Goal: Transaction & Acquisition: Purchase product/service

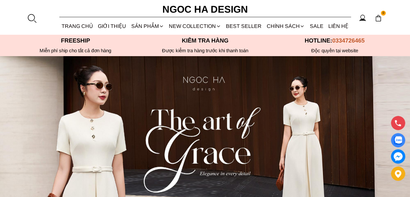
click at [0, 0] on link "Modern Femininity" at bounding box center [0, 0] width 0 height 0
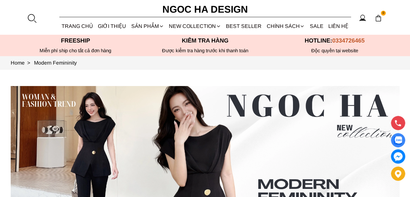
click at [0, 0] on link "Soft Whispers" at bounding box center [0, 0] width 0 height 0
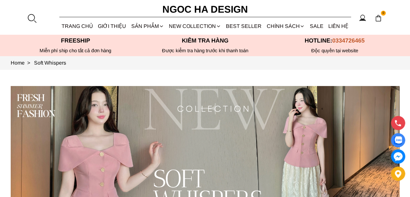
click at [236, 26] on link "BEST SELLER" at bounding box center [243, 25] width 40 height 17
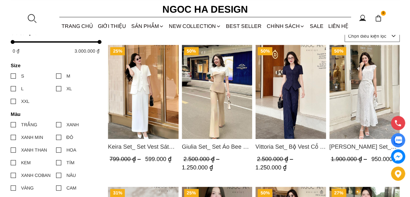
scroll to position [291, 0]
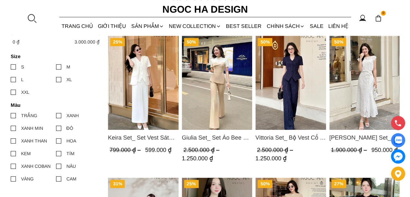
click at [292, 102] on img "Product image - Vittoria Set_ Bộ Vest Cổ V Quần Suông Kẻ Sọc BQ013" at bounding box center [290, 83] width 71 height 94
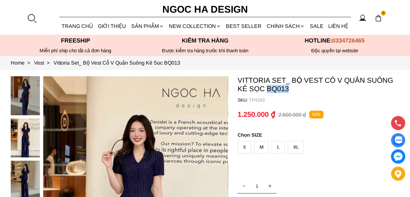
drag, startPoint x: 266, startPoint y: 90, endPoint x: 296, endPoint y: 92, distance: 30.2
click at [296, 92] on container "Vittoria Set_ Bộ Vest Cổ V Quần Suông Kẻ Sọc BQ013 SKU: TP4392 1 THÊM VÀO GIỎ H…" at bounding box center [318, 185] width 162 height 219
copy p "BQ013"
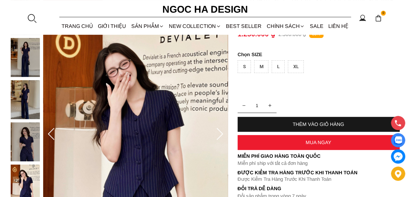
scroll to position [97, 0]
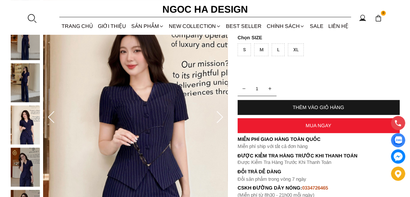
click at [20, 133] on img at bounding box center [25, 124] width 29 height 39
click at [219, 117] on icon at bounding box center [219, 117] width 13 height 13
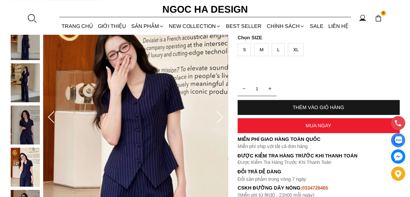
click at [54, 119] on icon at bounding box center [51, 117] width 13 height 13
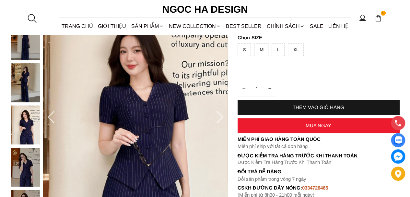
click at [54, 119] on icon at bounding box center [51, 117] width 13 height 13
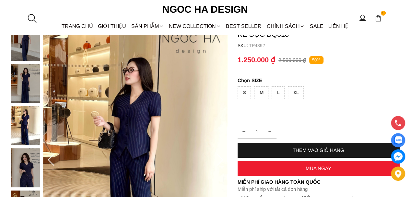
scroll to position [65, 0]
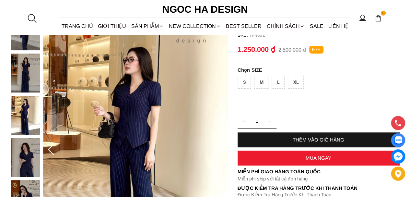
click at [51, 153] on icon at bounding box center [51, 149] width 13 height 13
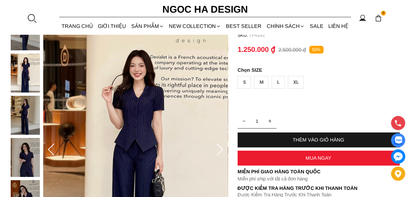
click at [51, 153] on icon at bounding box center [51, 149] width 13 height 13
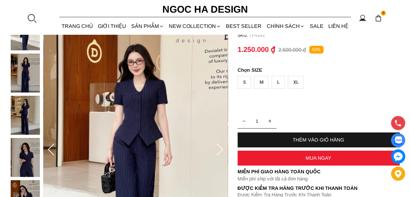
click at [51, 153] on icon at bounding box center [51, 149] width 13 height 13
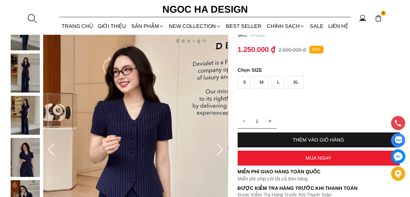
click at [51, 153] on icon at bounding box center [51, 149] width 13 height 13
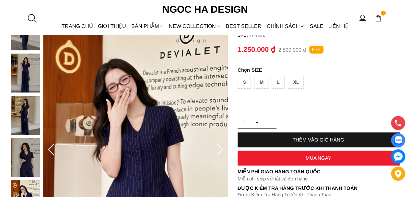
click at [51, 153] on icon at bounding box center [51, 149] width 13 height 13
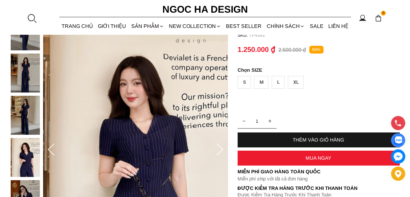
click at [52, 149] on icon at bounding box center [51, 149] width 13 height 13
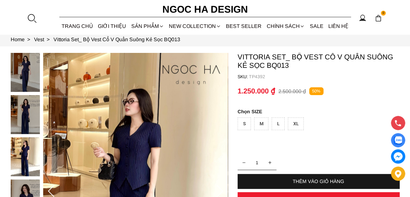
scroll to position [0, 0]
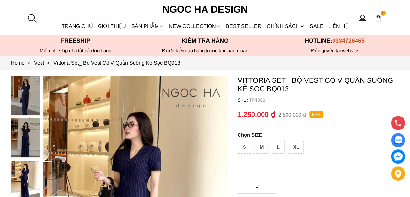
click at [23, 89] on img at bounding box center [25, 95] width 29 height 39
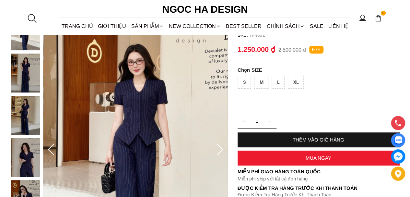
scroll to position [97, 0]
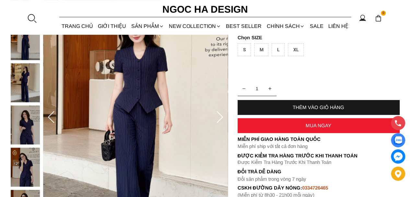
click at [218, 115] on icon at bounding box center [219, 117] width 13 height 13
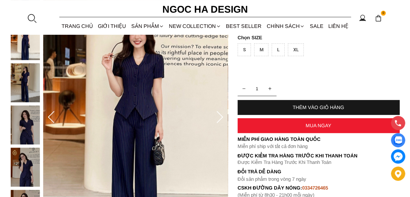
click at [218, 115] on icon at bounding box center [219, 117] width 13 height 13
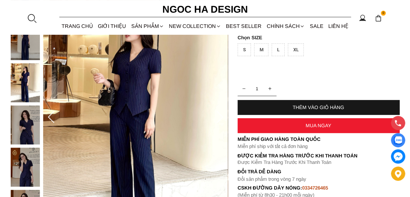
click at [218, 115] on icon at bounding box center [219, 117] width 13 height 13
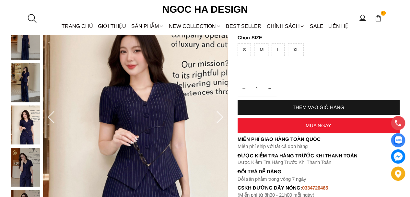
click at [218, 115] on icon at bounding box center [219, 117] width 13 height 13
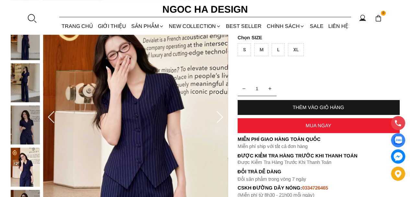
click at [218, 119] on icon at bounding box center [219, 117] width 13 height 13
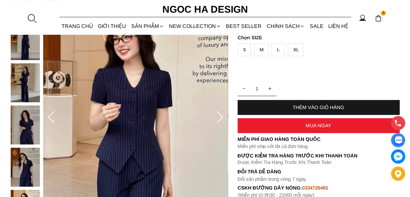
click at [218, 119] on icon at bounding box center [219, 117] width 13 height 13
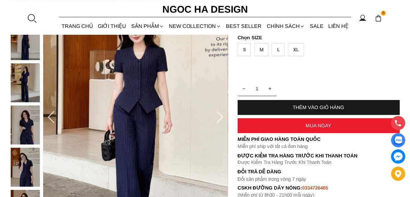
click at [218, 119] on icon at bounding box center [219, 117] width 13 height 13
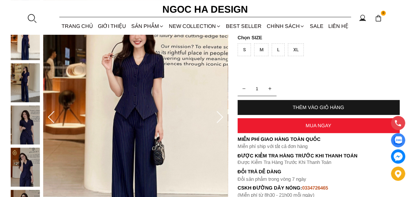
click at [218, 119] on icon at bounding box center [219, 117] width 13 height 13
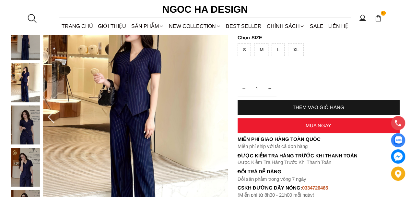
click at [218, 119] on icon at bounding box center [219, 117] width 13 height 13
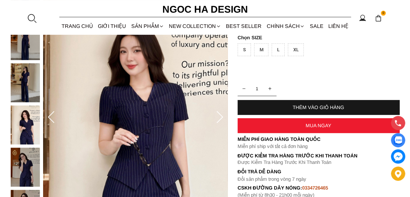
click at [218, 119] on icon at bounding box center [219, 117] width 13 height 13
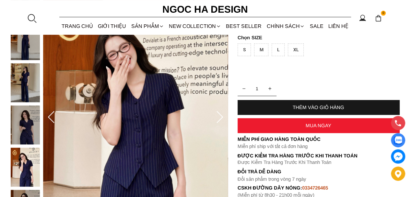
click at [218, 119] on icon at bounding box center [219, 117] width 13 height 13
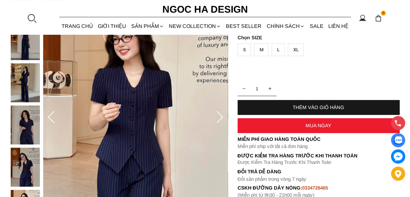
click at [218, 119] on icon at bounding box center [219, 117] width 13 height 13
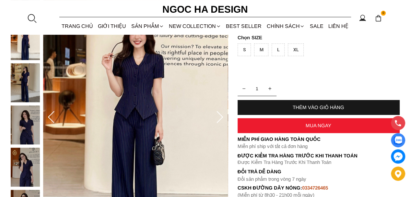
click at [219, 119] on icon at bounding box center [219, 117] width 13 height 13
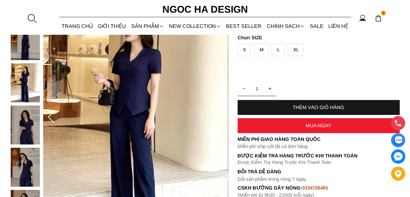
click at [219, 119] on icon at bounding box center [219, 117] width 13 height 13
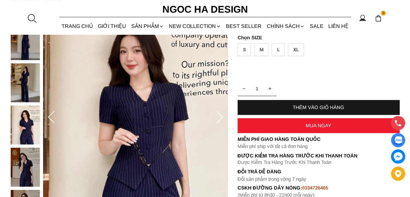
click at [219, 119] on icon at bounding box center [219, 117] width 13 height 13
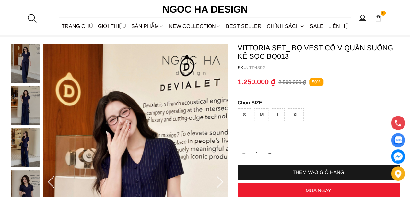
scroll to position [0, 0]
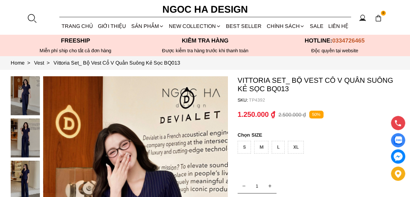
click at [21, 87] on img at bounding box center [25, 95] width 29 height 39
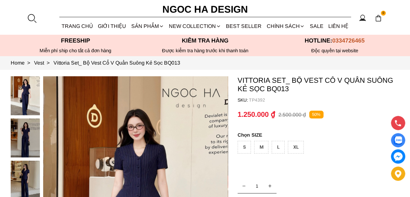
click at [30, 138] on img at bounding box center [25, 137] width 29 height 39
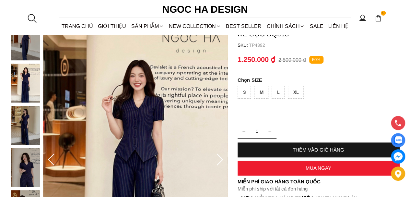
scroll to position [65, 0]
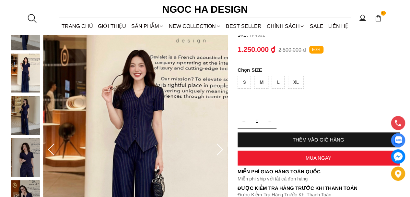
click at [27, 108] on div at bounding box center [27, 137] width 32 height 253
click at [216, 150] on icon at bounding box center [219, 149] width 13 height 13
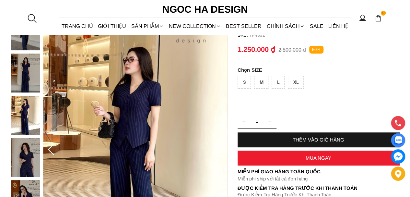
click at [217, 150] on icon at bounding box center [219, 149] width 13 height 13
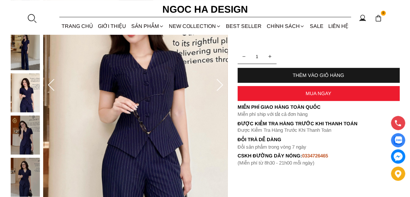
scroll to position [97, 0]
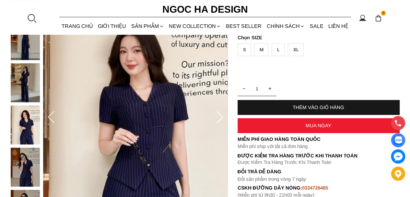
click at [219, 119] on icon at bounding box center [219, 117] width 13 height 13
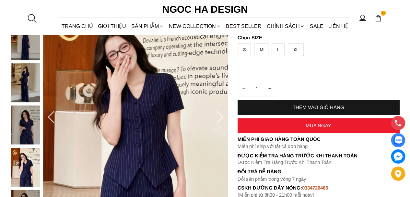
click at [219, 119] on icon at bounding box center [219, 117] width 13 height 13
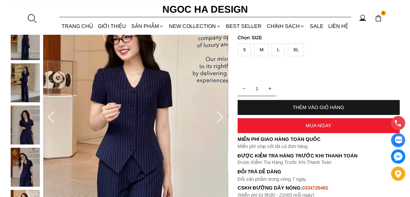
click at [220, 113] on icon at bounding box center [219, 117] width 13 height 13
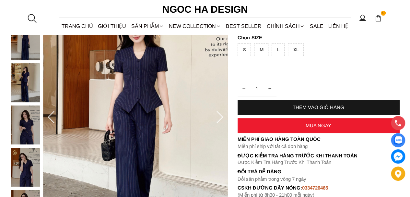
click at [217, 115] on icon at bounding box center [219, 117] width 13 height 13
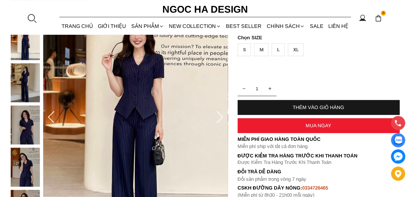
click at [218, 118] on icon at bounding box center [219, 117] width 13 height 13
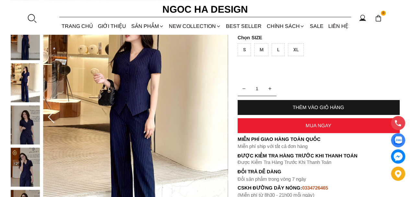
click at [218, 118] on icon at bounding box center [219, 117] width 13 height 13
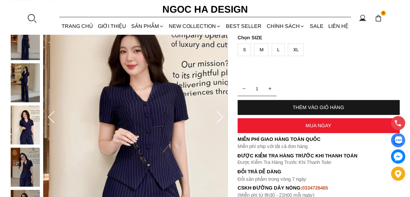
click at [218, 118] on icon at bounding box center [219, 117] width 13 height 13
